Goal: Task Accomplishment & Management: Manage account settings

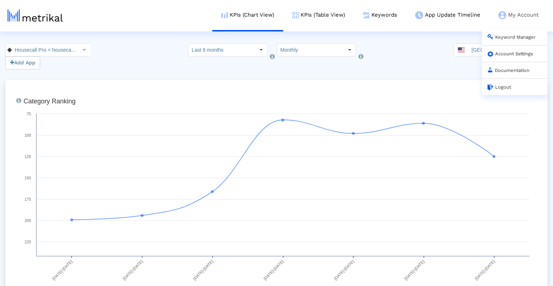
click at [523, 52] on link "Account Settings" at bounding box center [510, 53] width 46 height 5
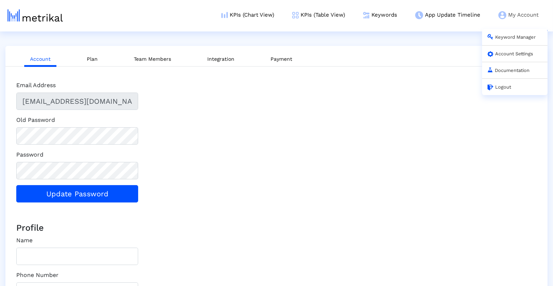
type input "4246C6AC-7AB8-4386-A861-FE9E9EFB1EFC"
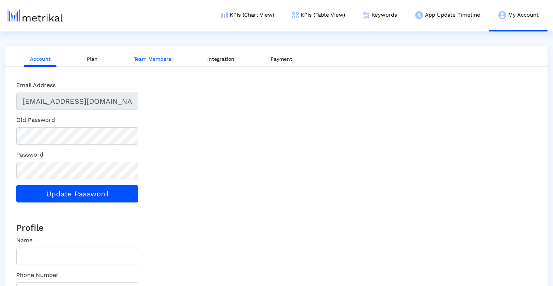
click at [164, 61] on link "Team Members" at bounding box center [152, 58] width 49 height 13
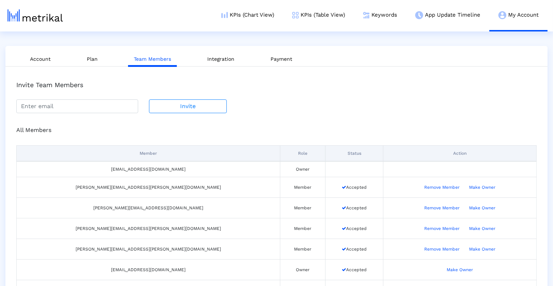
scroll to position [50, 0]
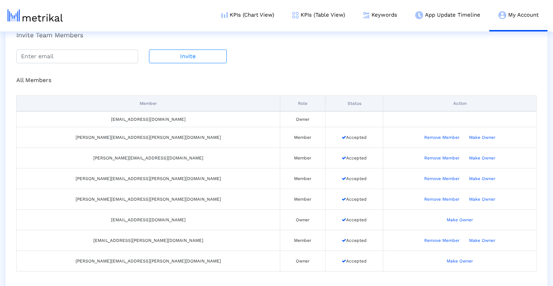
click at [468, 70] on div "All Members Member Role Status Action [EMAIL_ADDRESS][DOMAIN_NAME] Owner [PERSO…" at bounding box center [276, 170] width 531 height 214
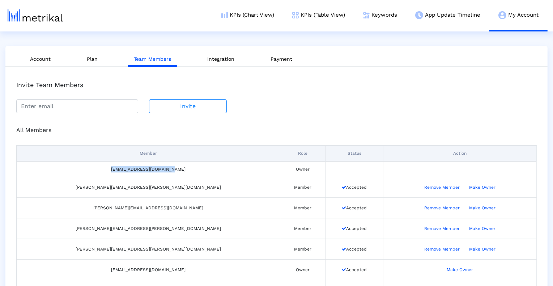
drag, startPoint x: 143, startPoint y: 169, endPoint x: 83, endPoint y: 169, distance: 59.6
click at [83, 169] on td "[EMAIL_ADDRESS][DOMAIN_NAME]" at bounding box center [148, 169] width 263 height 16
click at [133, 170] on td "[EMAIL_ADDRESS][DOMAIN_NAME]" at bounding box center [148, 169] width 263 height 16
drag, startPoint x: 84, startPoint y: 168, endPoint x: 111, endPoint y: 169, distance: 26.4
click at [111, 169] on td "[EMAIL_ADDRESS][DOMAIN_NAME]" at bounding box center [148, 169] width 263 height 16
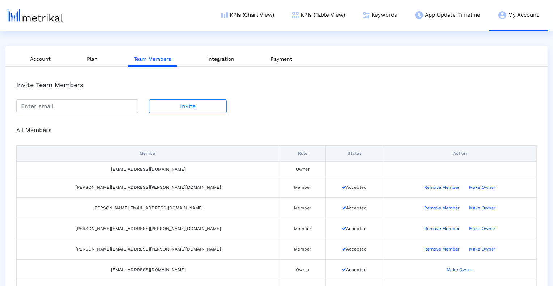
click at [176, 166] on td "[EMAIL_ADDRESS][DOMAIN_NAME]" at bounding box center [148, 169] width 263 height 16
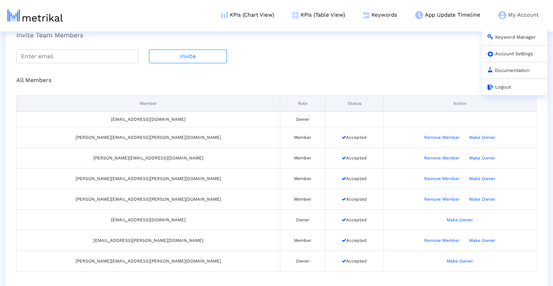
click at [522, 52] on link "Account Settings" at bounding box center [510, 53] width 46 height 5
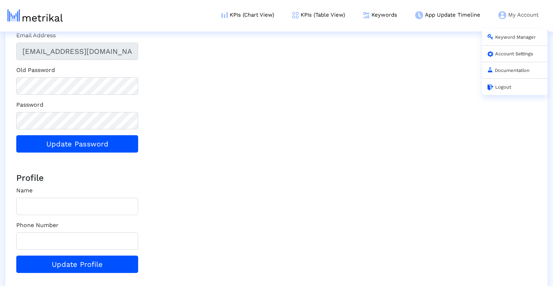
type input "4246C6AC-7AB8-4386-A861-FE9E9EFB1EFC"
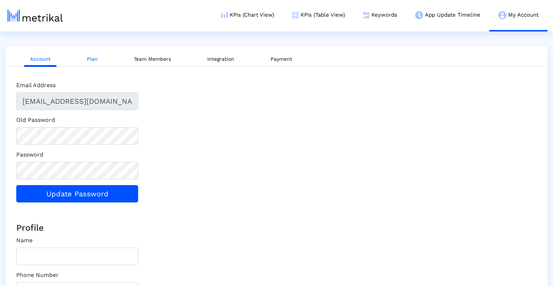
click at [93, 58] on link "Plan" at bounding box center [92, 58] width 22 height 13
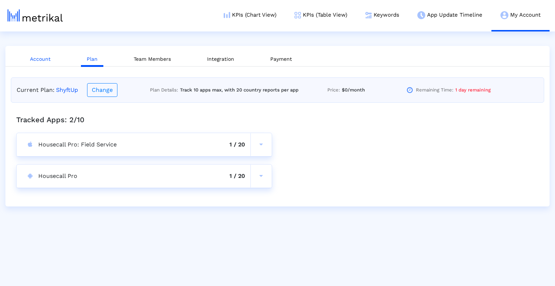
click at [31, 62] on link "Account" at bounding box center [40, 58] width 32 height 13
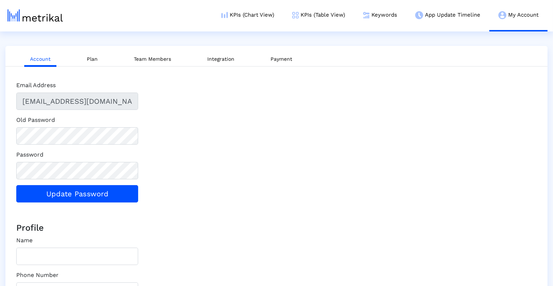
type input "4246C6AC-7AB8-4386-A861-FE9E9EFB1EFC"
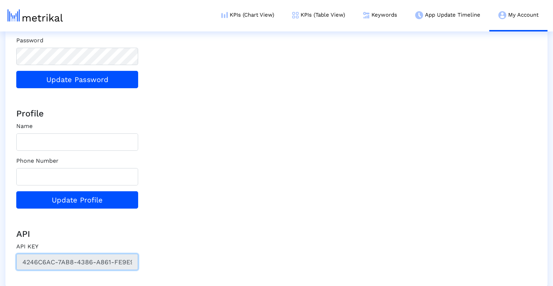
click at [95, 257] on input "4246C6AC-7AB8-4386-A861-FE9E9EFB1EFC" at bounding box center [77, 262] width 122 height 16
click at [166, 231] on h4 "API" at bounding box center [276, 234] width 520 height 10
click at [85, 266] on input "4246C6AC-7AB8-4386-A861-FE9E9EFB1EFC" at bounding box center [77, 262] width 122 height 16
click at [174, 223] on div "Email Address [EMAIL_ADDRESS][DOMAIN_NAME] Old Password Password Update Passwor…" at bounding box center [276, 111] width 531 height 318
click at [53, 262] on input "4246C6AC-7AB8-4386-A861-FE9E9EFB1EFC" at bounding box center [77, 262] width 122 height 16
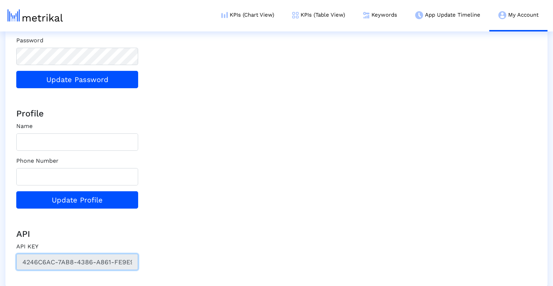
click at [53, 262] on input "4246C6AC-7AB8-4386-A861-FE9E9EFB1EFC" at bounding box center [77, 262] width 122 height 16
click at [236, 211] on div "Email Address [EMAIL_ADDRESS][DOMAIN_NAME] Old Password Password Update Passwor…" at bounding box center [276, 111] width 531 height 318
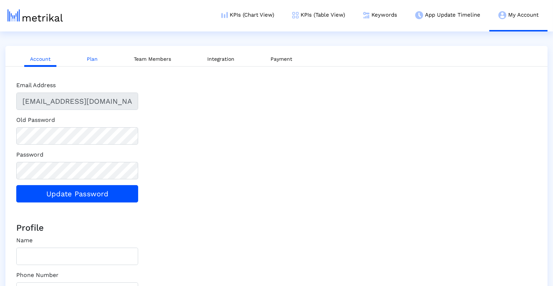
click at [91, 60] on link "Plan" at bounding box center [92, 58] width 22 height 13
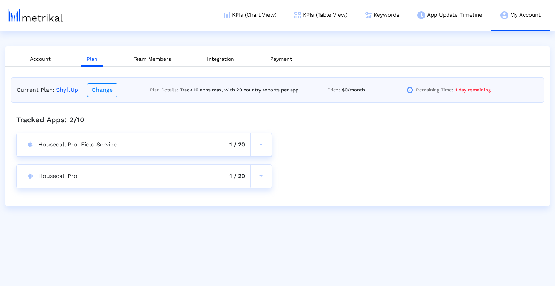
drag, startPoint x: 493, startPoint y: 90, endPoint x: 456, endPoint y: 85, distance: 37.5
click at [456, 85] on div "Current Plan: ShyftUp Change Plan Details: Track 10 apps max, with 20 country r…" at bounding box center [277, 89] width 533 height 25
click at [476, 92] on span "1 day remaining" at bounding box center [472, 89] width 35 height 7
click at [261, 143] on span at bounding box center [260, 144] width 3 height 6
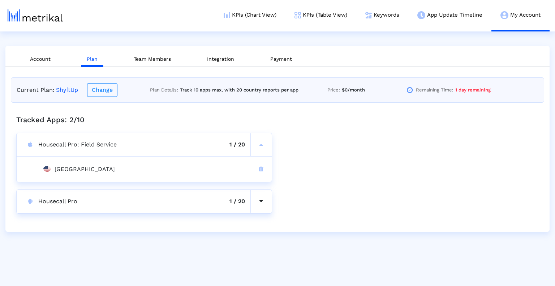
click at [258, 197] on button at bounding box center [260, 201] width 21 height 23
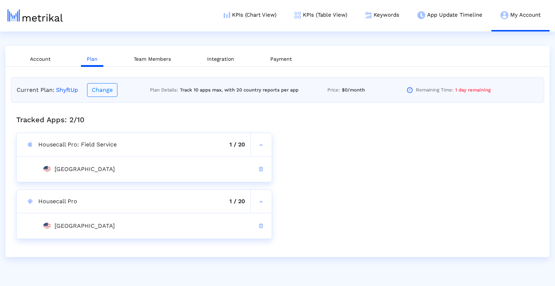
click at [66, 198] on div "Housecall Pro 1 / 20" at bounding box center [134, 201] width 234 height 23
click at [70, 146] on div "Housecall Pro: Field Service 1 / 20" at bounding box center [134, 144] width 234 height 23
click at [55, 200] on div "Housecall Pro 1 / 20" at bounding box center [134, 201] width 234 height 23
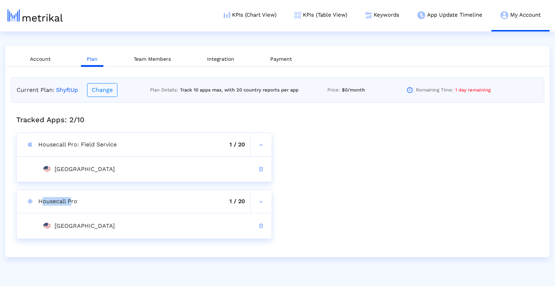
click at [55, 200] on div "Housecall Pro 1 / 20" at bounding box center [134, 201] width 234 height 23
click at [55, 199] on div "Housecall Pro 1 / 20" at bounding box center [134, 201] width 234 height 23
click at [313, 155] on div "Tracked Apps: 2/10 Housecall Pro: Field Service 1 / 20 United States Housecall …" at bounding box center [277, 174] width 533 height 143
drag, startPoint x: 117, startPoint y: 145, endPoint x: 81, endPoint y: 142, distance: 35.9
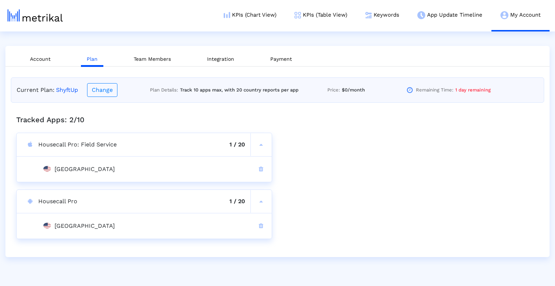
click at [81, 142] on div "Housecall Pro: Field Service 1 / 20" at bounding box center [134, 144] width 234 height 23
click at [326, 177] on div "Tracked Apps: 2/10 Housecall Pro: Field Service 1 / 20 United States Housecall …" at bounding box center [277, 174] width 533 height 143
click at [312, 162] on div "Tracked Apps: 2/10 Housecall Pro: Field Service 1 / 20 United States Housecall …" at bounding box center [277, 174] width 533 height 143
click at [150, 57] on link "Team Members" at bounding box center [152, 58] width 49 height 13
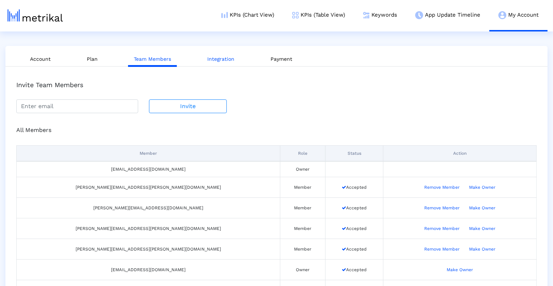
click at [214, 63] on link "Integration" at bounding box center [220, 58] width 39 height 13
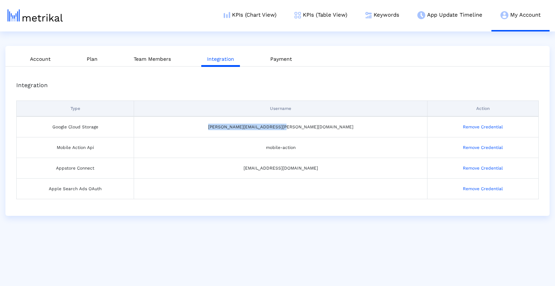
drag, startPoint x: 316, startPoint y: 126, endPoint x: 237, endPoint y: 126, distance: 79.5
click at [237, 126] on td "[PERSON_NAME][EMAIL_ADDRESS][PERSON_NAME][DOMAIN_NAME]" at bounding box center [280, 126] width 293 height 21
click at [46, 61] on link "Account" at bounding box center [40, 58] width 32 height 13
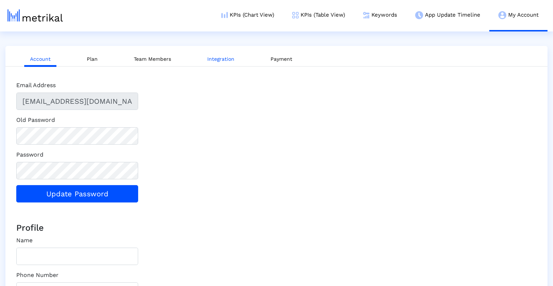
type input "4246C6AC-7AB8-4386-A861-FE9E9EFB1EFC"
click at [215, 56] on link "Integration" at bounding box center [220, 58] width 39 height 13
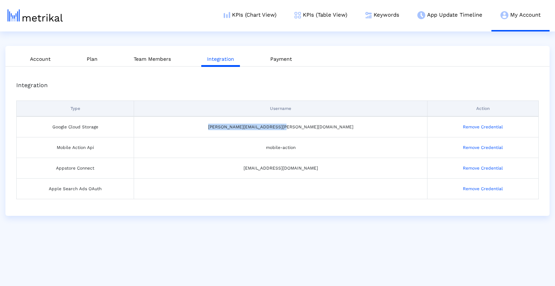
drag, startPoint x: 319, startPoint y: 125, endPoint x: 242, endPoint y: 126, distance: 77.7
click at [242, 126] on td "[PERSON_NAME][EMAIL_ADDRESS][PERSON_NAME][DOMAIN_NAME]" at bounding box center [280, 126] width 293 height 21
click at [273, 144] on td "mobile-action" at bounding box center [280, 147] width 293 height 21
click at [299, 128] on td "[PERSON_NAME][EMAIL_ADDRESS][PERSON_NAME][DOMAIN_NAME]" at bounding box center [280, 126] width 293 height 21
drag, startPoint x: 76, startPoint y: 167, endPoint x: 120, endPoint y: 168, distance: 44.1
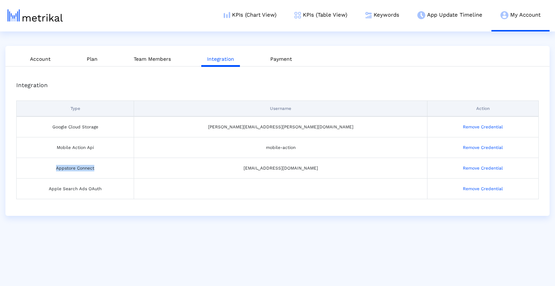
click at [120, 168] on td "Appstore Connect" at bounding box center [75, 168] width 117 height 21
click at [249, 167] on td "[EMAIL_ADDRESS][DOMAIN_NAME]" at bounding box center [280, 168] width 293 height 21
drag, startPoint x: 117, startPoint y: 168, endPoint x: 76, endPoint y: 168, distance: 41.6
click at [76, 168] on td "Appstore Connect" at bounding box center [75, 168] width 117 height 21
click at [112, 171] on td "Appstore Connect" at bounding box center [75, 168] width 117 height 21
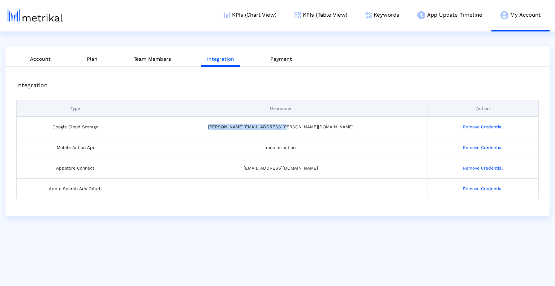
drag, startPoint x: 317, startPoint y: 126, endPoint x: 245, endPoint y: 125, distance: 72.6
click at [245, 125] on td "[PERSON_NAME][EMAIL_ADDRESS][PERSON_NAME][DOMAIN_NAME]" at bounding box center [280, 126] width 293 height 21
click at [325, 93] on div "Type Username Action Google Cloud Storage [PERSON_NAME][EMAIL_ADDRESS][PERSON_N…" at bounding box center [277, 147] width 523 height 115
click at [288, 147] on td "mobile-action" at bounding box center [280, 147] width 293 height 21
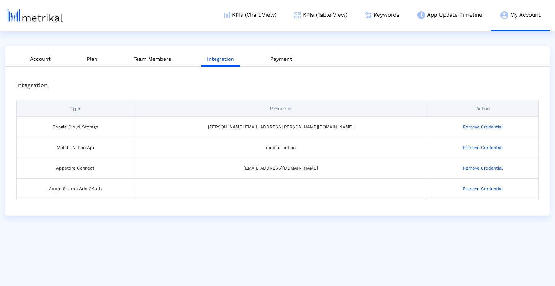
click at [134, 149] on td "Mobile Action Api" at bounding box center [75, 147] width 117 height 21
click at [89, 127] on td "Google Cloud Storage" at bounding box center [75, 126] width 117 height 21
click at [102, 168] on td "Appstore Connect" at bounding box center [75, 168] width 117 height 21
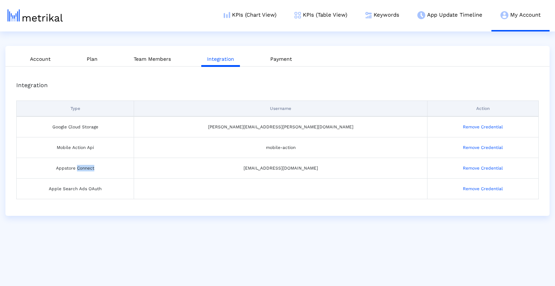
click at [102, 168] on td "Appstore Connect" at bounding box center [75, 168] width 117 height 21
click at [105, 190] on td "Apple Search Ads OAuth" at bounding box center [75, 189] width 117 height 21
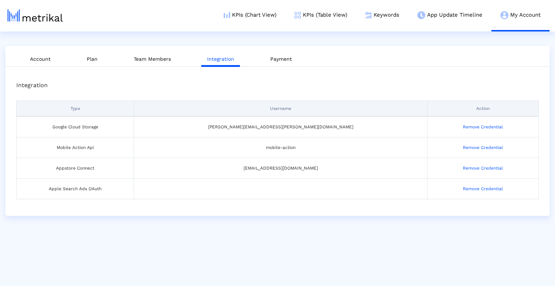
click at [98, 148] on td "Mobile Action Api" at bounding box center [75, 147] width 117 height 21
click at [108, 143] on td "Mobile Action Api" at bounding box center [75, 147] width 117 height 21
drag, startPoint x: 78, startPoint y: 147, endPoint x: 300, endPoint y: 145, distance: 221.9
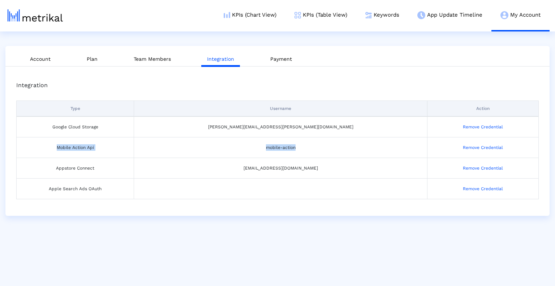
click at [300, 145] on tr "Mobile Action Api mobile-action Remove Credential" at bounding box center [278, 147] width 522 height 21
click at [300, 145] on td "mobile-action" at bounding box center [280, 147] width 293 height 21
click at [103, 127] on td "Google Cloud Storage" at bounding box center [75, 126] width 117 height 21
click at [94, 169] on td "Appstore Connect" at bounding box center [75, 168] width 117 height 21
click at [103, 186] on td "Apple Search Ads OAuth" at bounding box center [75, 189] width 117 height 21
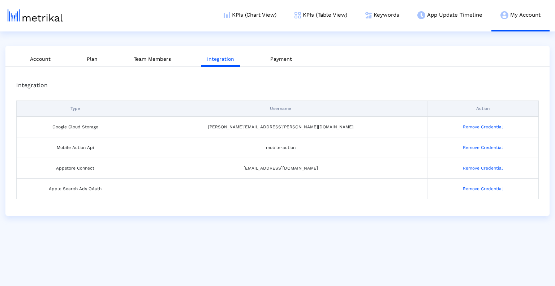
click at [99, 147] on td "Mobile Action Api" at bounding box center [75, 147] width 117 height 21
click at [282, 57] on link "Payment" at bounding box center [281, 58] width 33 height 13
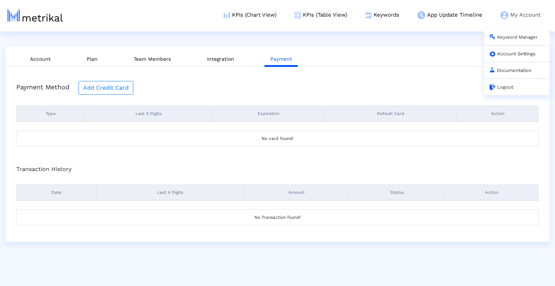
click at [512, 36] on link "Keyword Manager" at bounding box center [514, 36] width 48 height 5
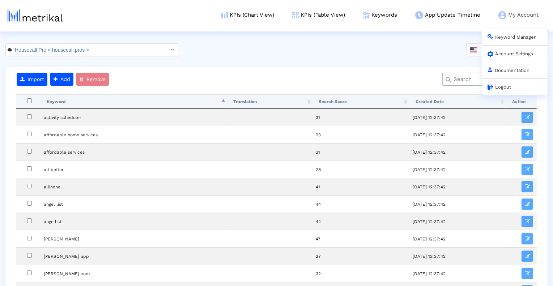
click at [521, 71] on link "Documentation" at bounding box center [508, 70] width 42 height 5
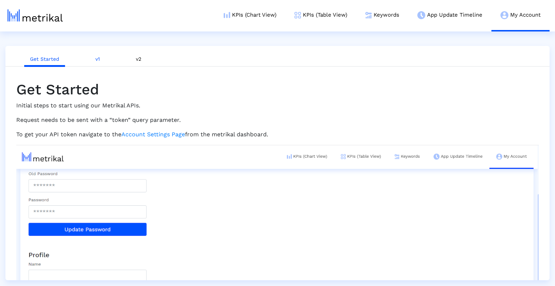
click at [95, 61] on link "v1" at bounding box center [98, 58] width 16 height 13
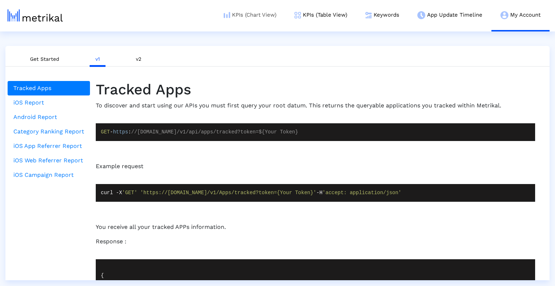
click at [256, 17] on link "KPIs (Chart View)" at bounding box center [250, 15] width 71 height 30
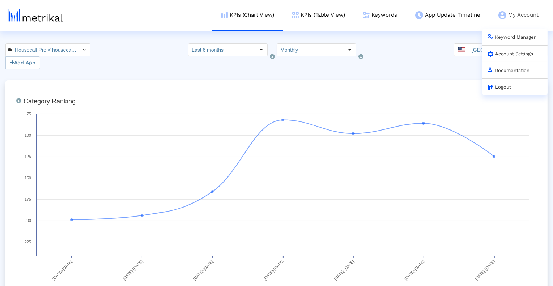
click at [517, 52] on link "Account Settings" at bounding box center [510, 53] width 46 height 5
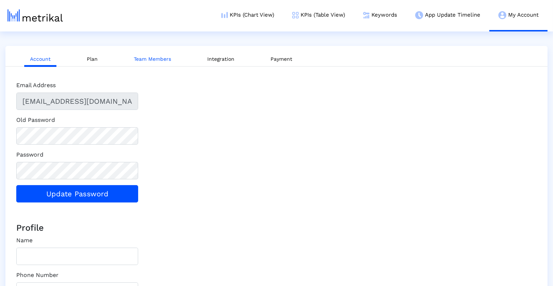
type input "4246C6AC-7AB8-4386-A861-FE9E9EFB1EFC"
click at [142, 57] on link "Team Members" at bounding box center [152, 58] width 49 height 13
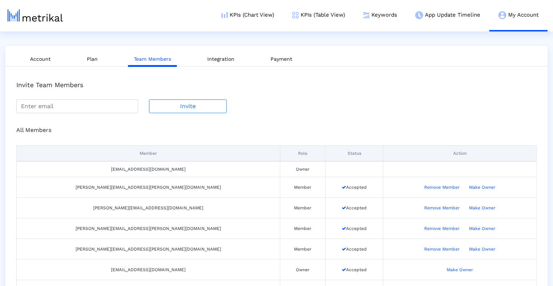
scroll to position [25, 0]
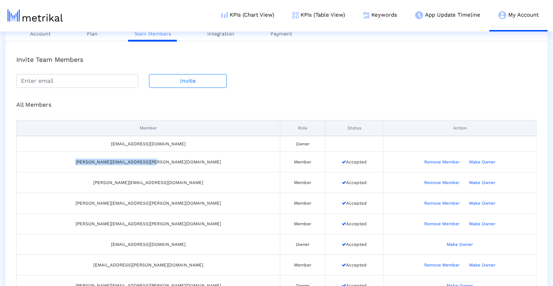
drag, startPoint x: 77, startPoint y: 162, endPoint x: 151, endPoint y: 160, distance: 74.1
click at [151, 160] on td "[PERSON_NAME][EMAIL_ADDRESS][PERSON_NAME][DOMAIN_NAME]" at bounding box center [148, 161] width 263 height 21
click at [142, 160] on td "[PERSON_NAME][EMAIL_ADDRESS][PERSON_NAME][DOMAIN_NAME]" at bounding box center [148, 161] width 263 height 21
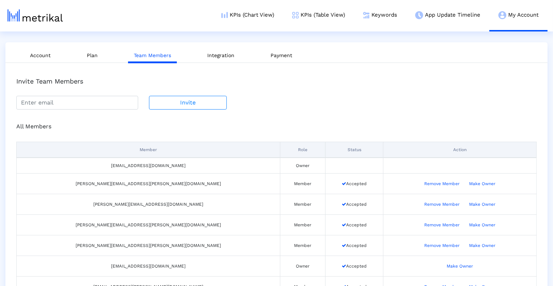
scroll to position [0, 0]
